Goal: Check status

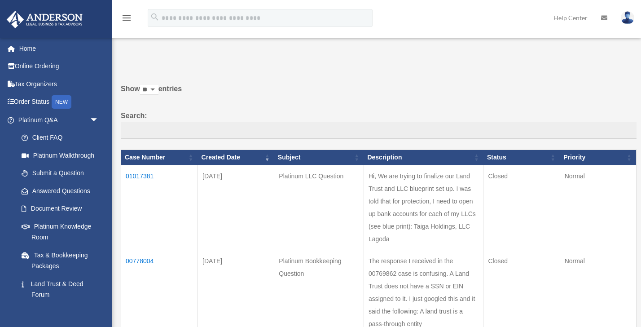
click at [134, 174] on td "01017381" at bounding box center [159, 207] width 77 height 85
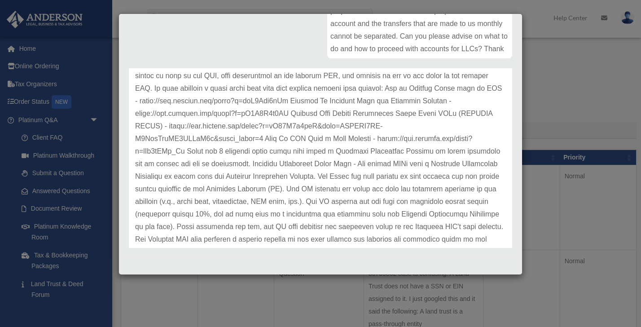
scroll to position [530, 0]
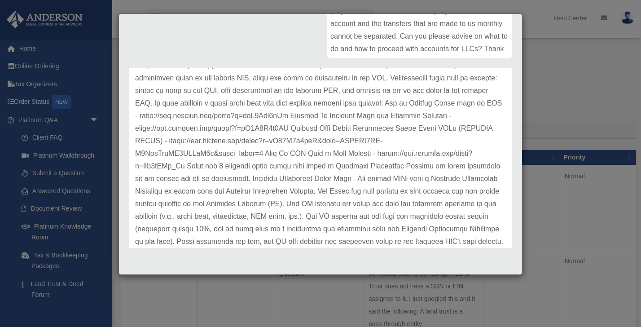
click at [529, 129] on div "Case Detail × Platinum LLC Question Case Number 01017381 Created Date [DATE] St…" at bounding box center [320, 163] width 641 height 327
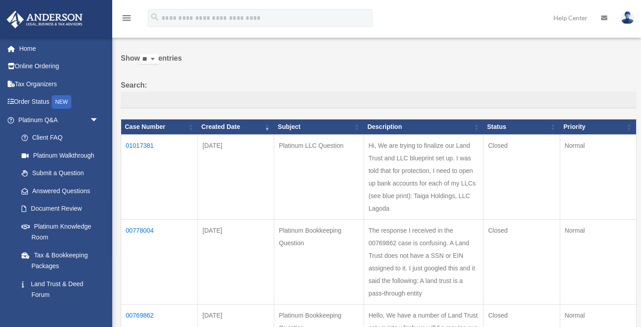
scroll to position [31, 0]
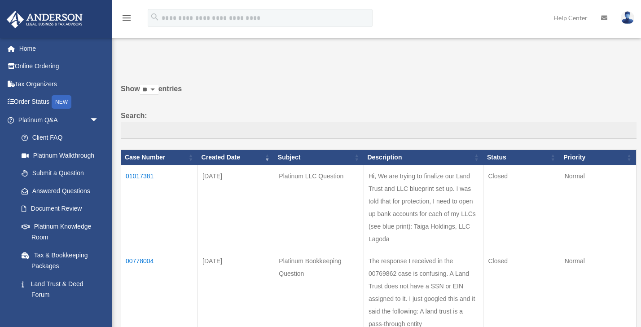
click at [143, 173] on td "01017381" at bounding box center [159, 207] width 77 height 85
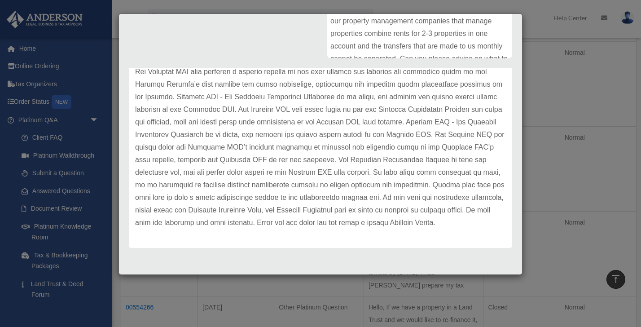
scroll to position [725, 0]
click at [546, 113] on div "Case Detail × Platinum LLC Question Case Number 01017381 Created Date [DATE] St…" at bounding box center [320, 163] width 641 height 327
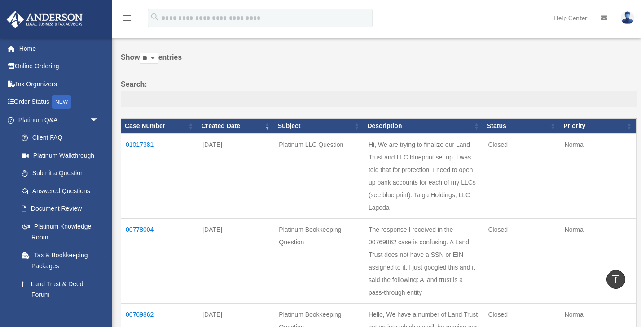
scroll to position [0, 0]
